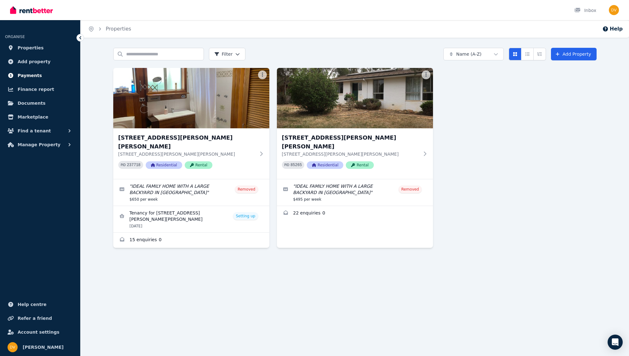
click at [30, 76] on span "Payments" at bounding box center [30, 76] width 24 height 8
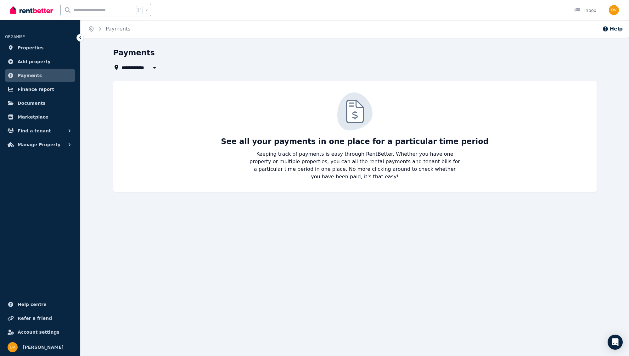
click at [150, 68] on button "button" at bounding box center [154, 68] width 11 height 8
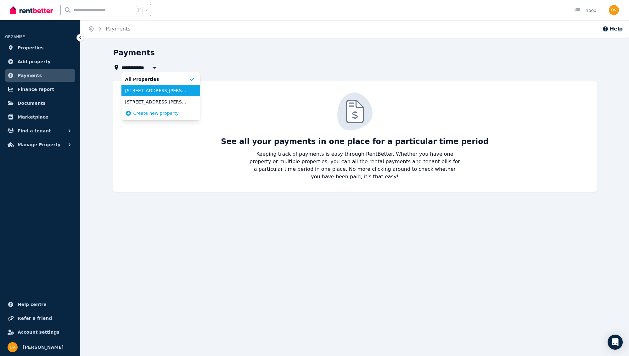
click at [149, 91] on span "[STREET_ADDRESS][PERSON_NAME][PERSON_NAME]" at bounding box center [157, 90] width 64 height 6
type input "**********"
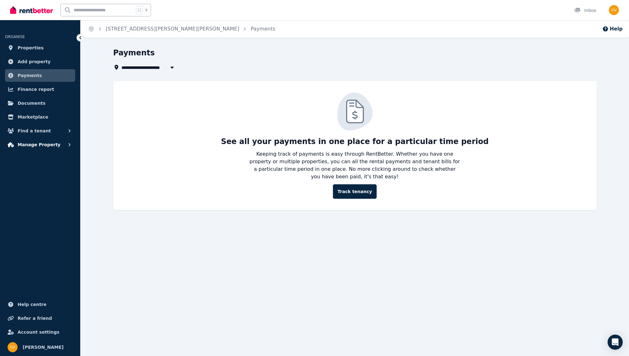
click at [52, 146] on span "Manage Property" at bounding box center [39, 145] width 43 height 8
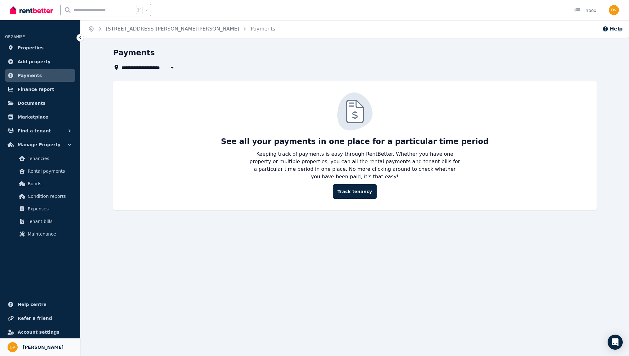
click at [43, 347] on span "[PERSON_NAME]" at bounding box center [43, 347] width 41 height 8
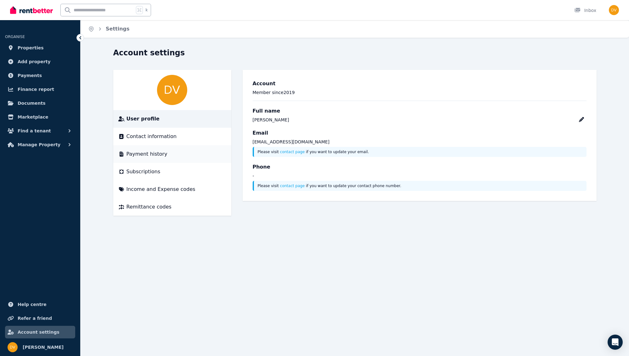
click at [148, 152] on span "Payment history" at bounding box center [146, 154] width 41 height 8
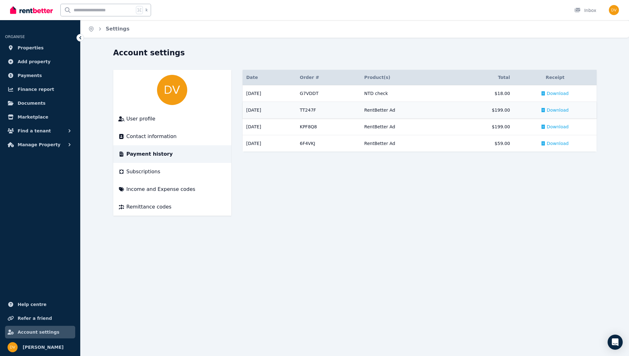
click at [562, 111] on span "Download" at bounding box center [558, 110] width 22 height 6
